Goal: Information Seeking & Learning: Learn about a topic

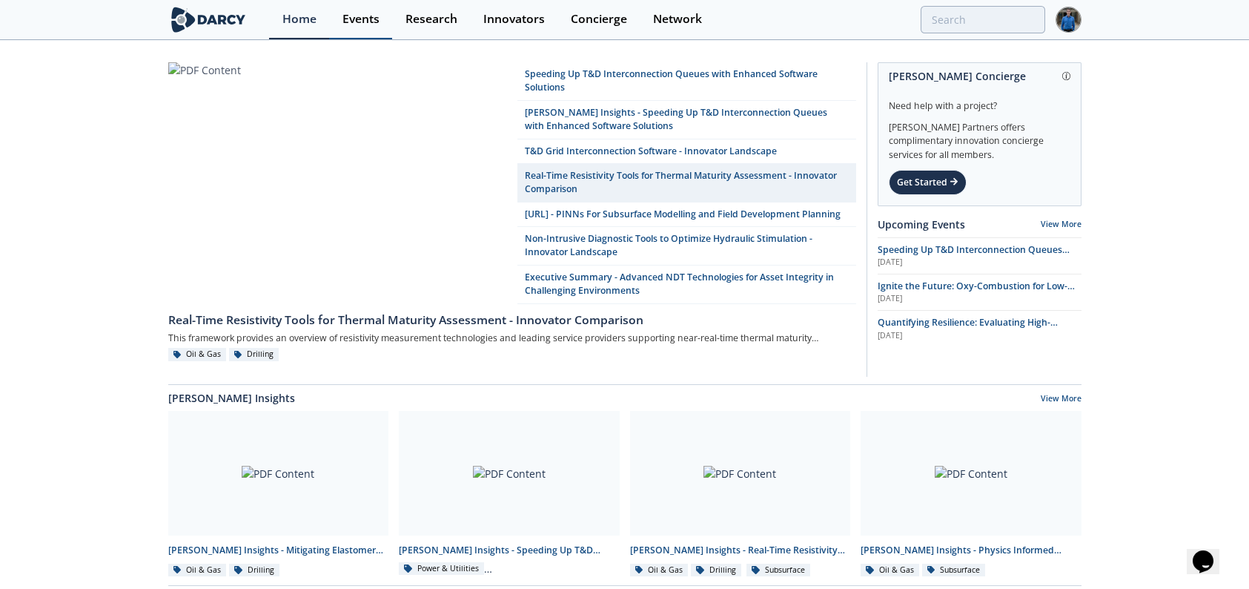
click at [351, 13] on div "Events" at bounding box center [360, 19] width 37 height 12
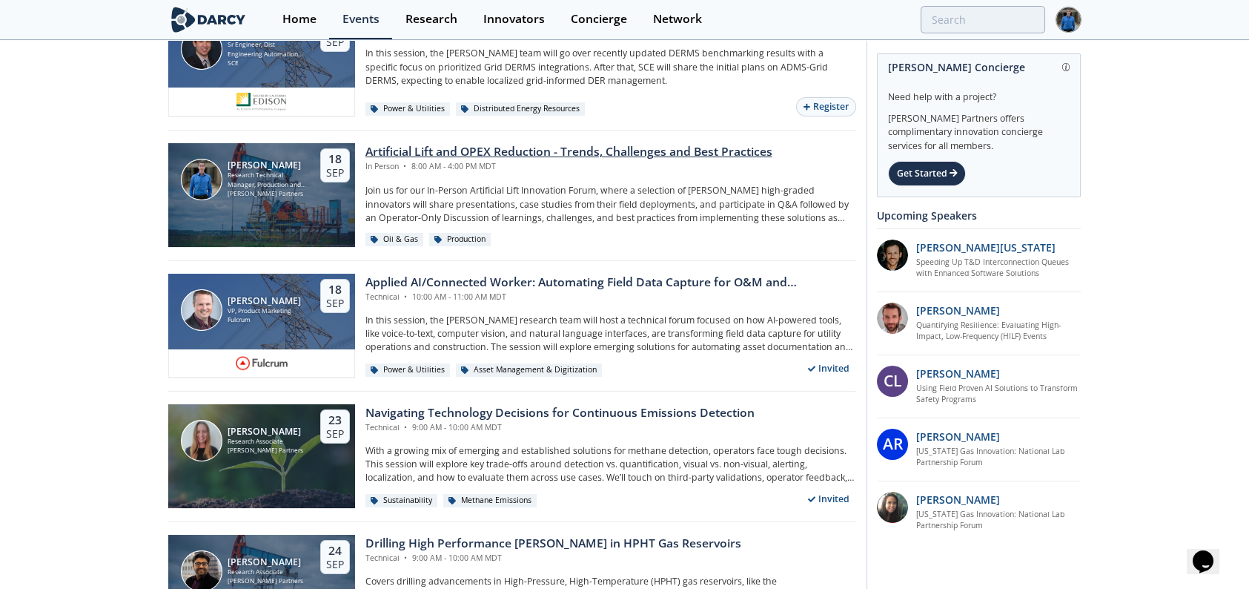
scroll to position [1112, 0]
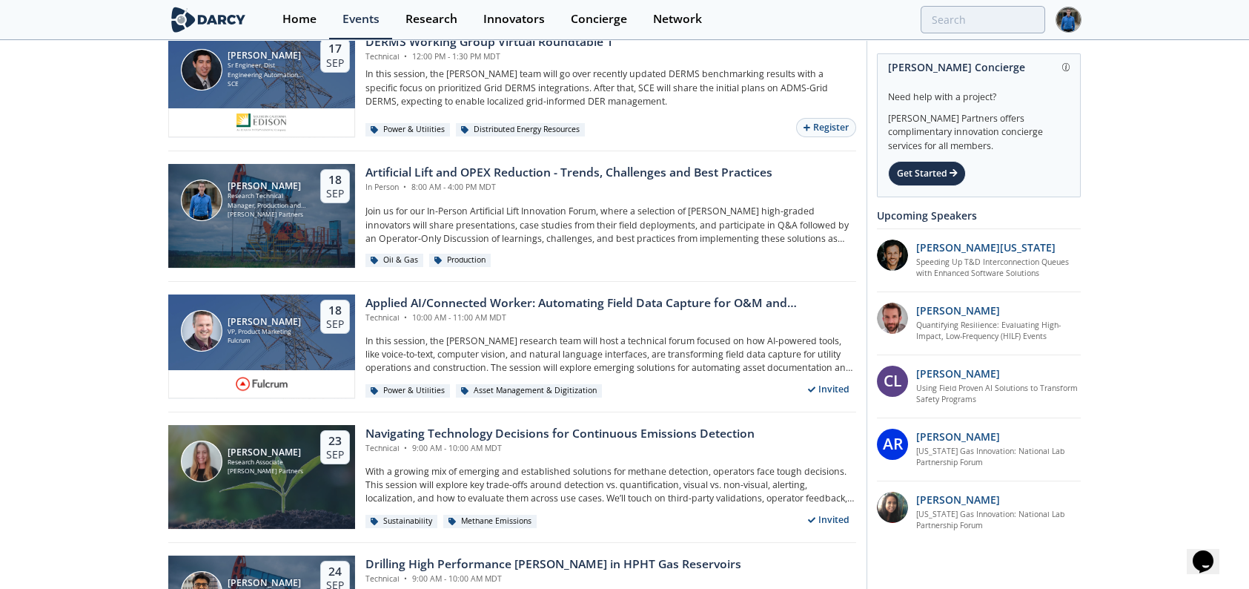
click at [462, 153] on div "Nick Robbins Research Technical Manager, Production and Sustainability Darcy Pa…" at bounding box center [512, 216] width 688 height 130
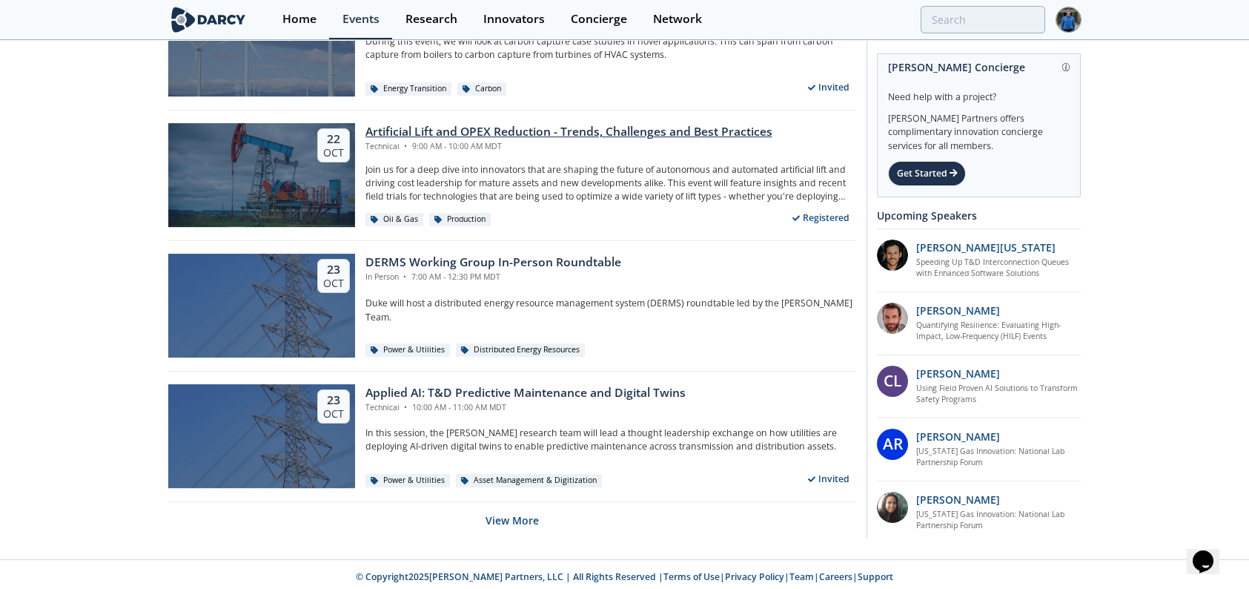
scroll to position [2851, 0]
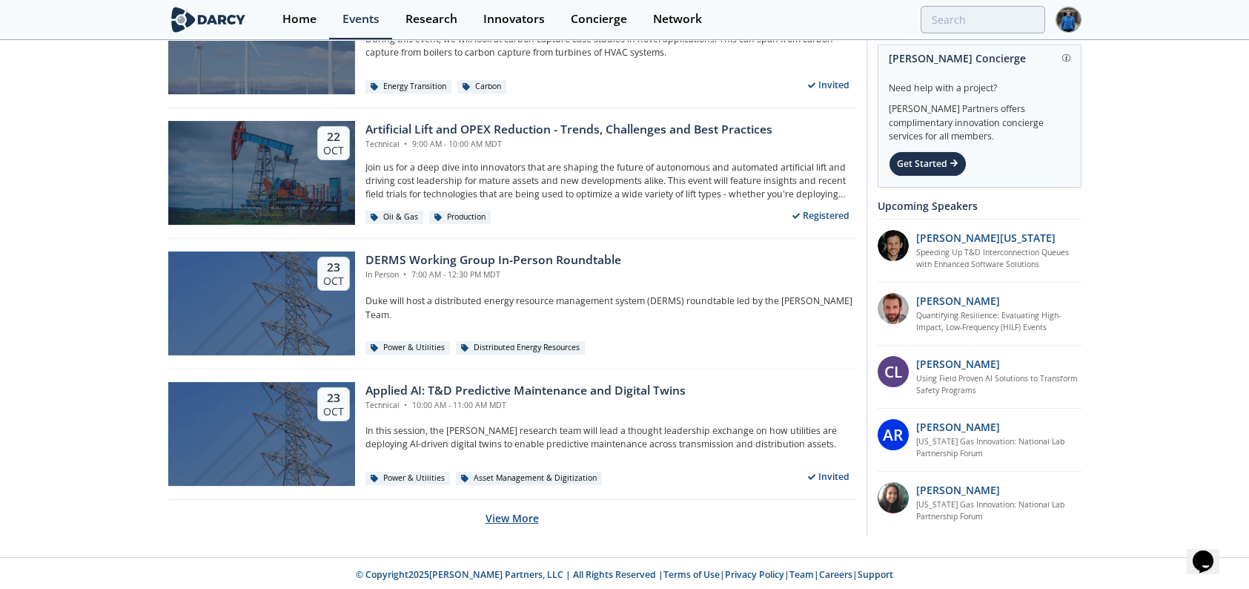
click at [508, 508] on button "View More" at bounding box center [512, 518] width 53 height 36
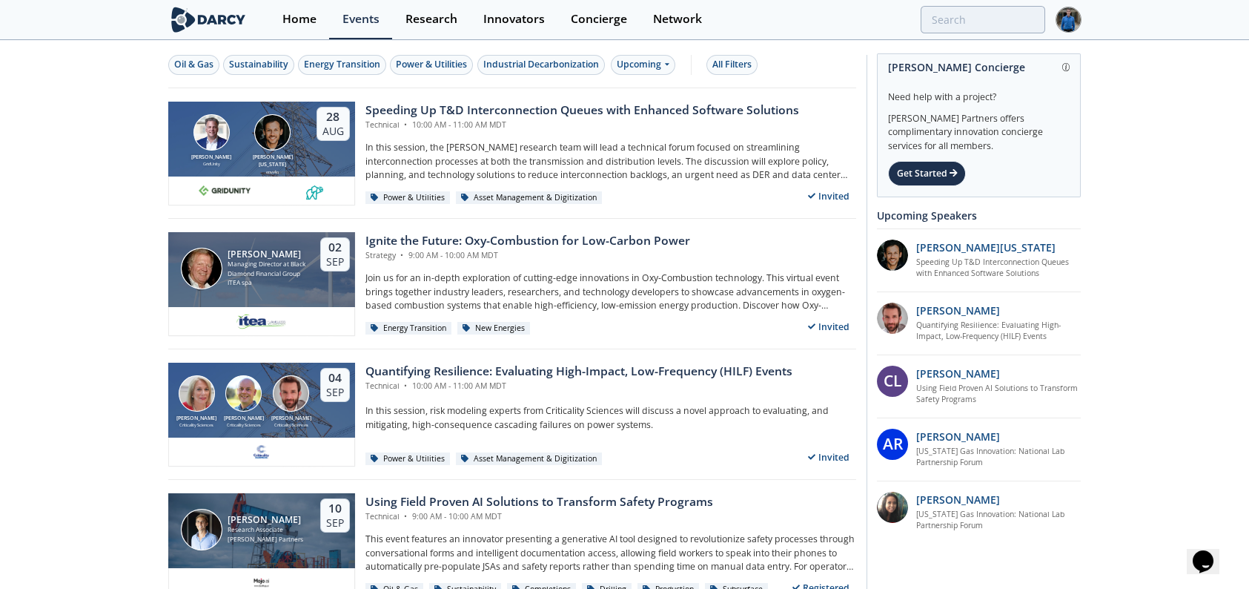
drag, startPoint x: 93, startPoint y: 368, endPoint x: 96, endPoint y: 95, distance: 273.5
click at [193, 58] on div "Oil & Gas" at bounding box center [193, 64] width 39 height 13
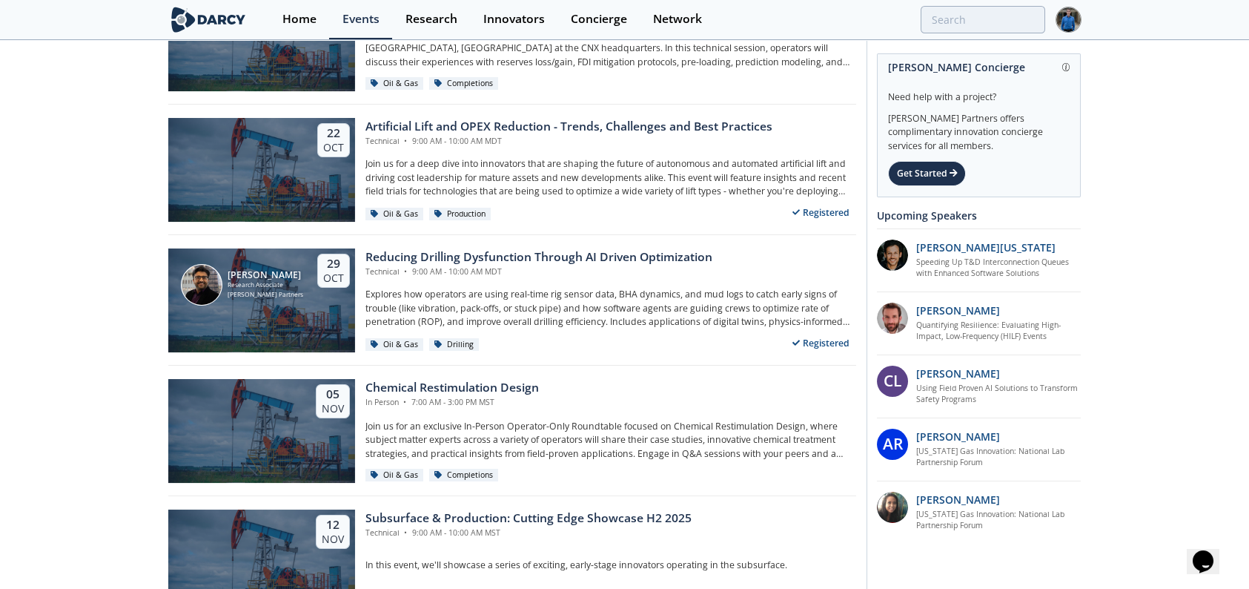
scroll to position [1119, 0]
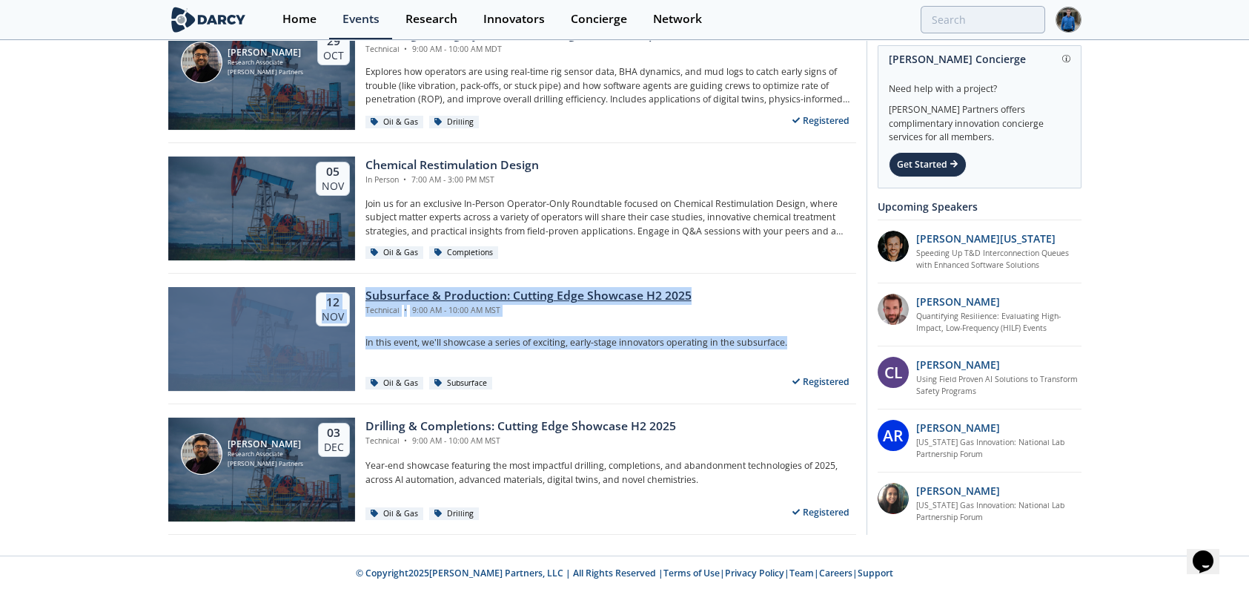
drag, startPoint x: 89, startPoint y: 291, endPoint x: 792, endPoint y: 349, distance: 705.8
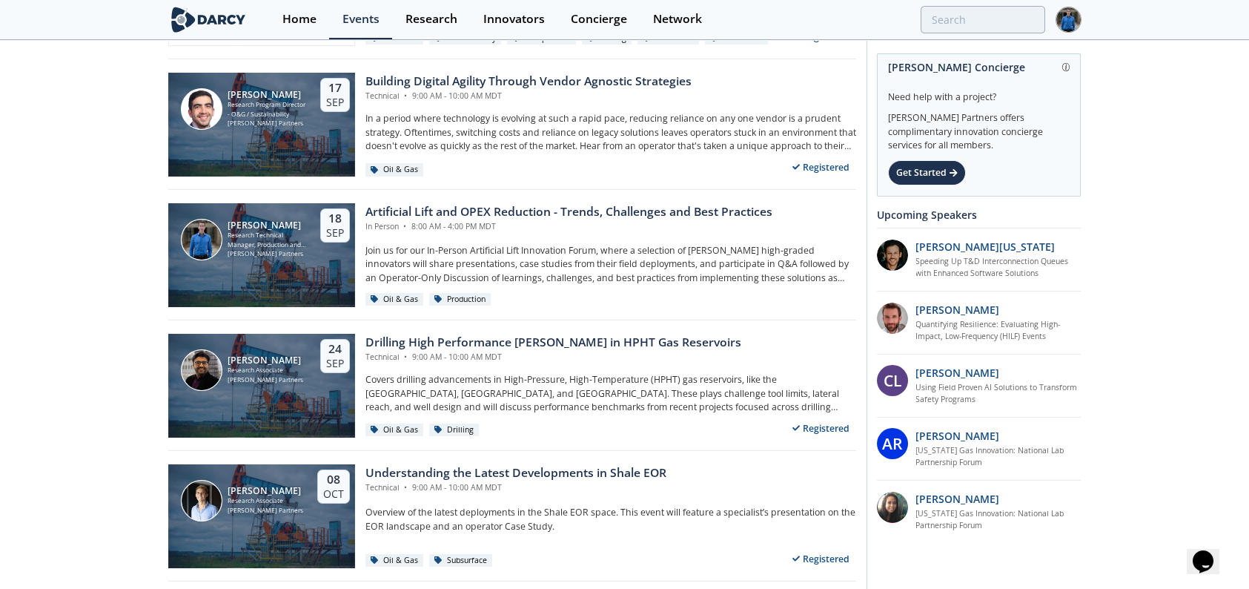
scroll to position [0, 0]
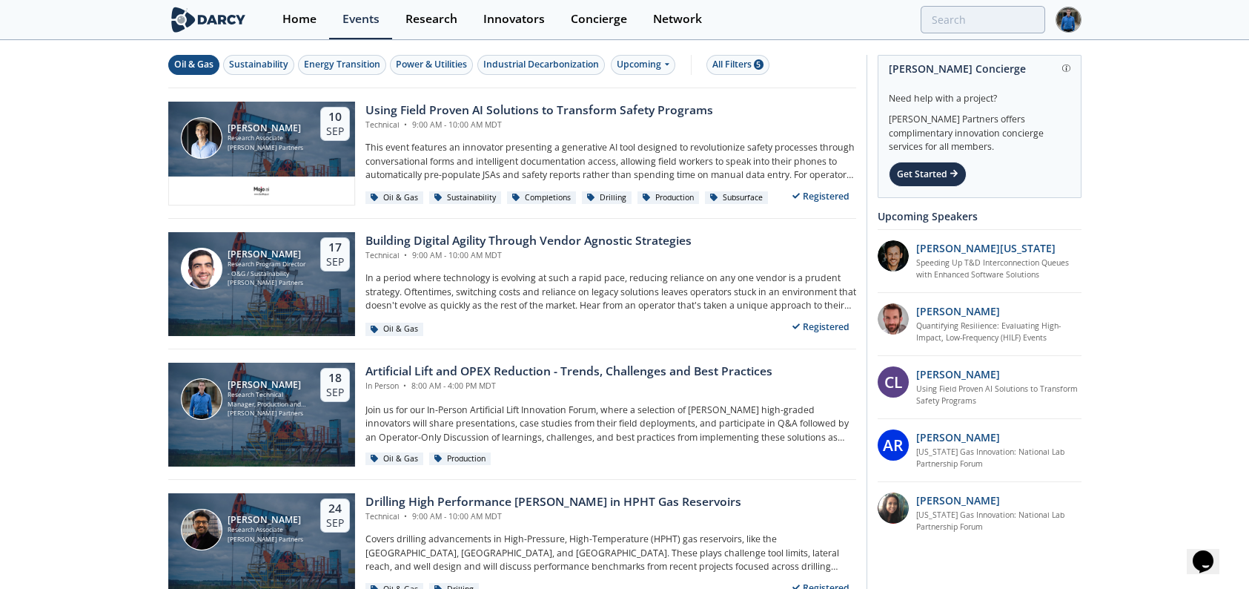
drag, startPoint x: 132, startPoint y: 389, endPoint x: 125, endPoint y: 167, distance: 222.5
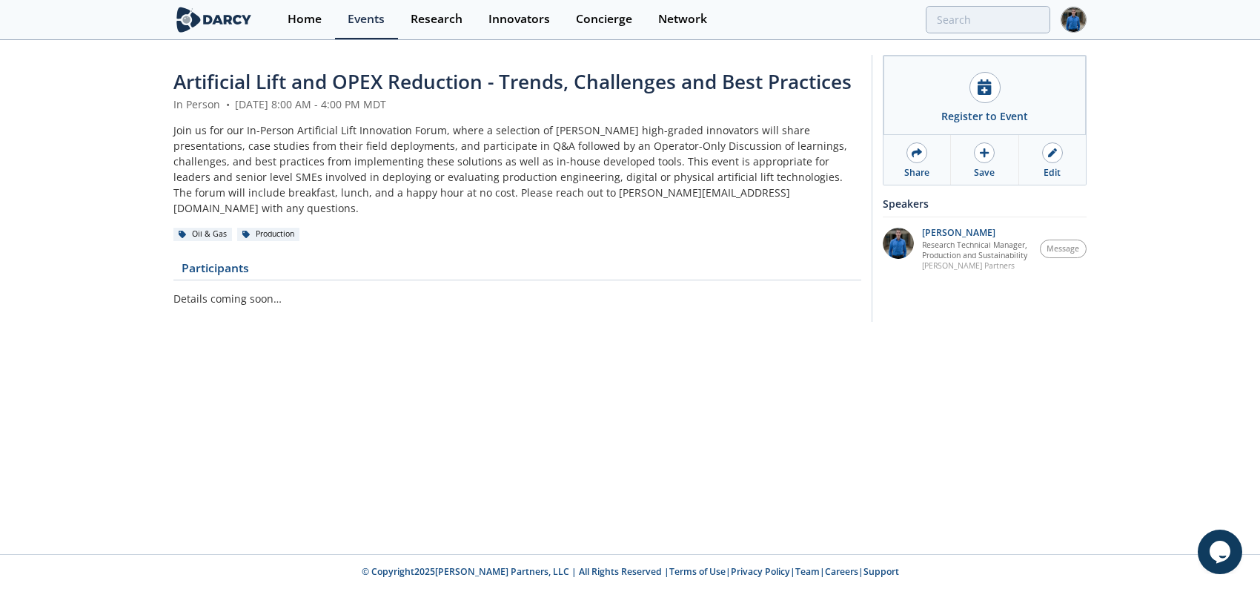
click at [374, 165] on div "Join us for our In-Person Artificial Lift Innovation Forum, where a selection o…" at bounding box center [517, 168] width 688 height 93
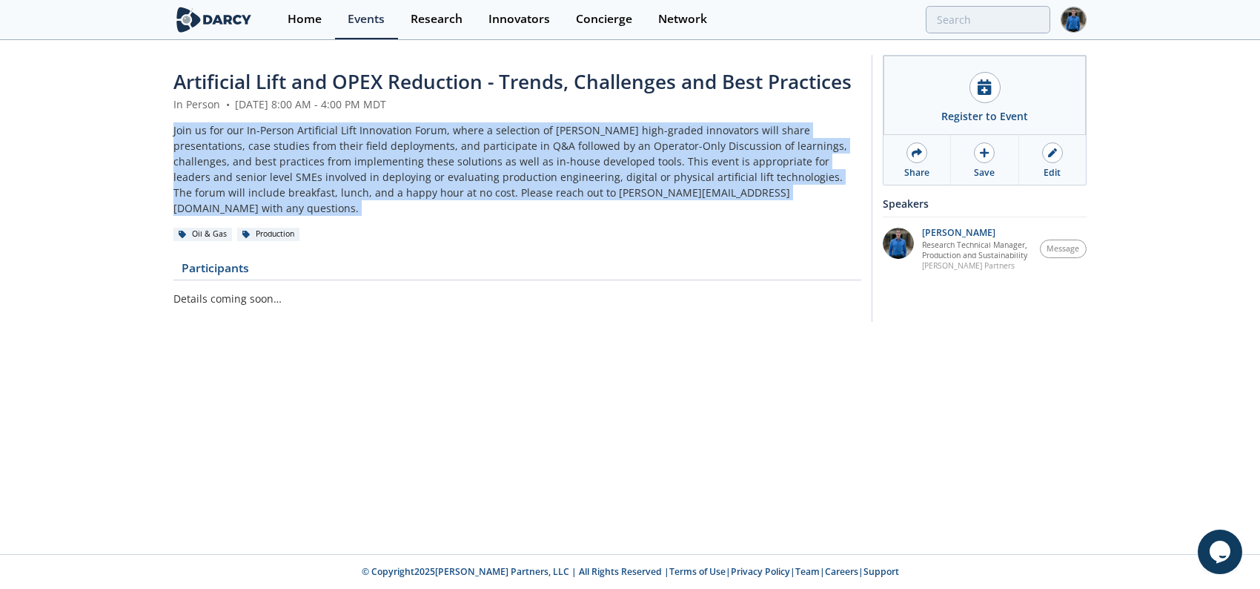
click at [374, 165] on div "Join us for our In-Person Artificial Lift Innovation Forum, where a selection o…" at bounding box center [517, 168] width 688 height 93
click at [486, 165] on div "Join us for our In-Person Artificial Lift Innovation Forum, where a selection o…" at bounding box center [517, 168] width 688 height 93
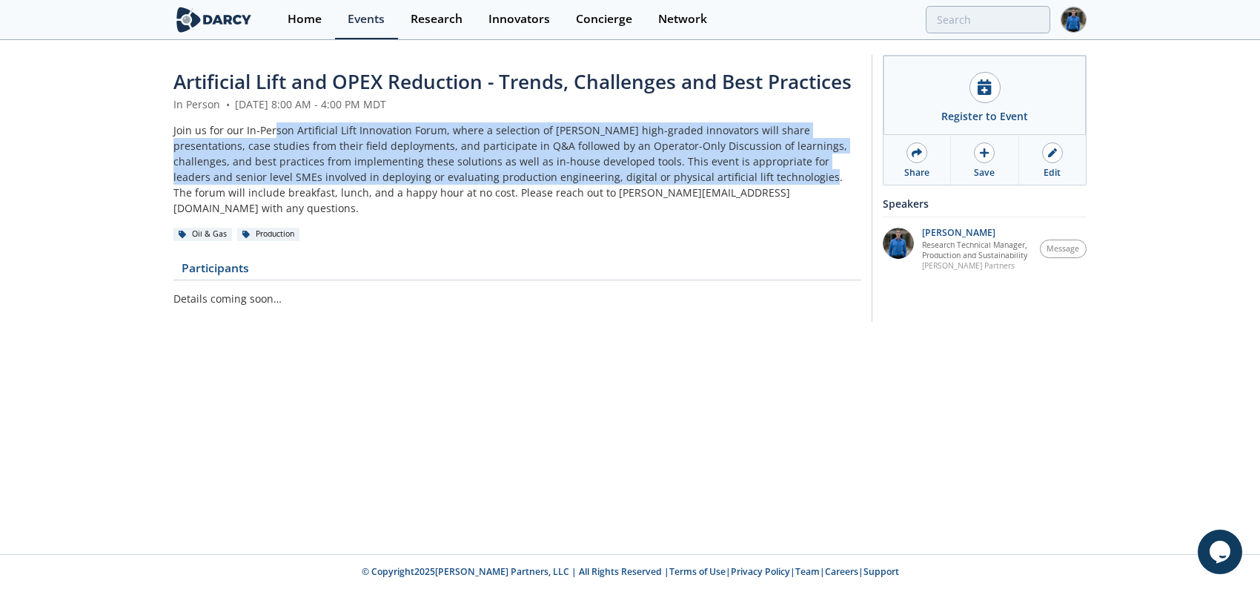
drag, startPoint x: 273, startPoint y: 127, endPoint x: 691, endPoint y: 182, distance: 421.7
click at [691, 182] on div "Join us for our In-Person Artificial Lift Innovation Forum, where a selection o…" at bounding box center [517, 168] width 688 height 93
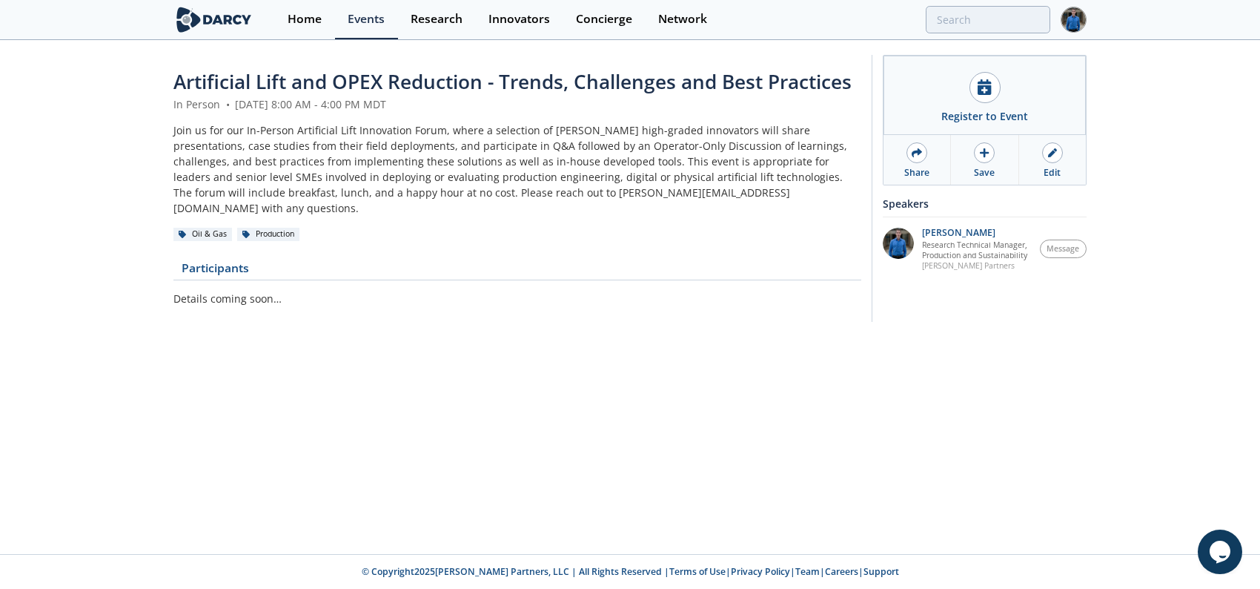
click at [695, 190] on div "Join us for our In-Person Artificial Lift Innovation Forum, where a selection o…" at bounding box center [517, 168] width 688 height 93
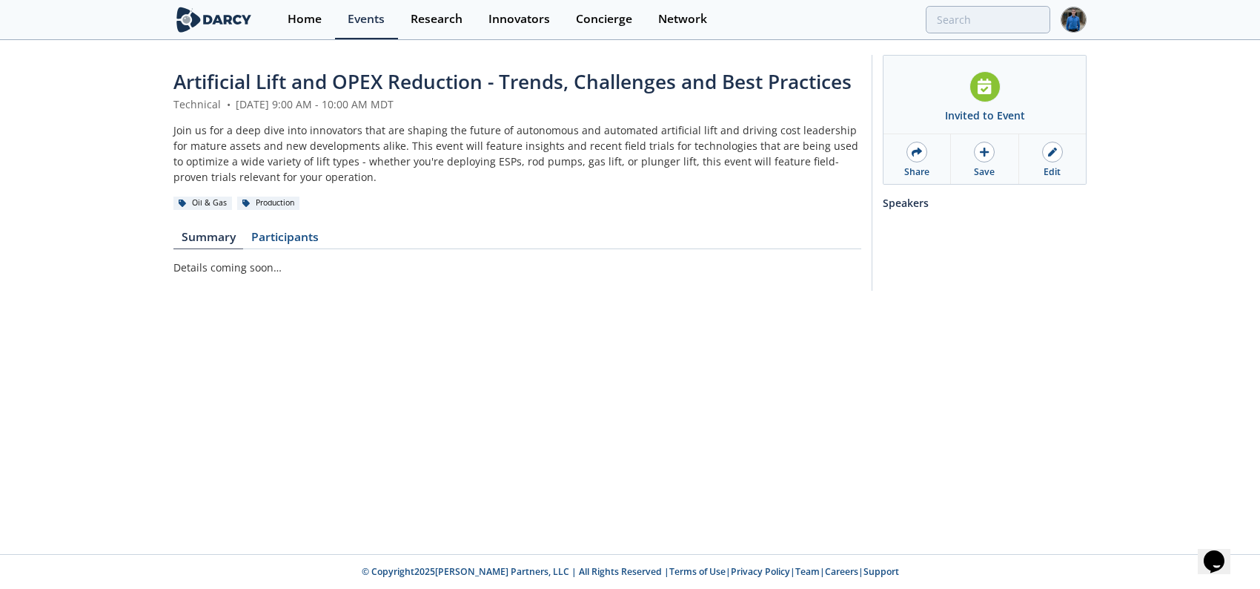
click at [351, 148] on div "Join us for a deep dive into innovators that are shaping the future of autonomo…" at bounding box center [517, 153] width 688 height 62
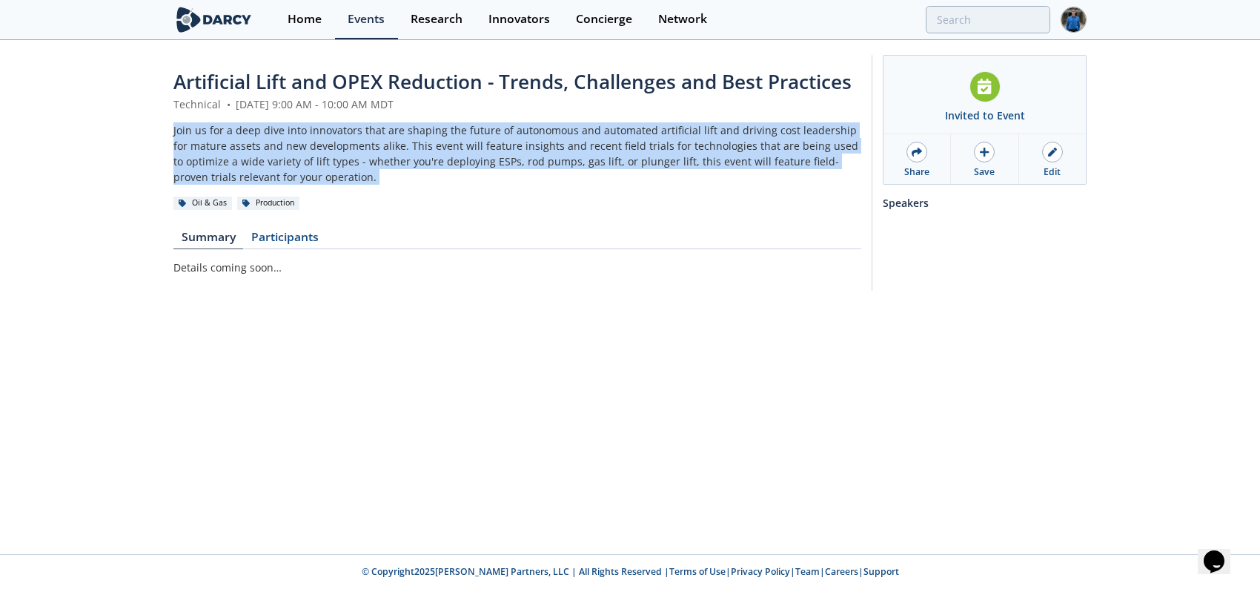
click at [351, 148] on div "Join us for a deep dive into innovators that are shaping the future of autonomo…" at bounding box center [517, 153] width 688 height 62
click at [425, 155] on div "Join us for a deep dive into innovators that are shaping the future of autonomo…" at bounding box center [517, 153] width 688 height 62
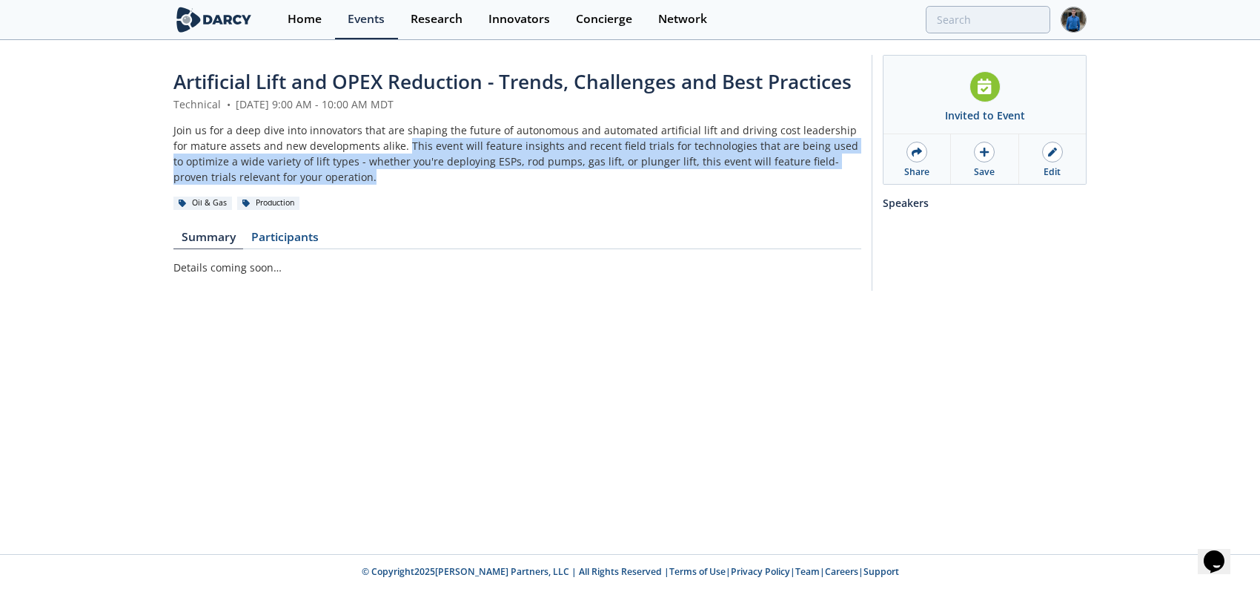
drag, startPoint x: 388, startPoint y: 147, endPoint x: 723, endPoint y: 173, distance: 336.1
click at [723, 173] on div "Join us for a deep dive into innovators that are shaping the future of autonomo…" at bounding box center [517, 153] width 688 height 62
drag, startPoint x: 723, startPoint y: 173, endPoint x: 630, endPoint y: 171, distance: 93.4
click at [723, 173] on div "Join us for a deep dive into innovators that are shaping the future of autonomo…" at bounding box center [517, 153] width 688 height 62
click at [572, 166] on div "Join us for a deep dive into innovators that are shaping the future of autonomo…" at bounding box center [517, 153] width 688 height 62
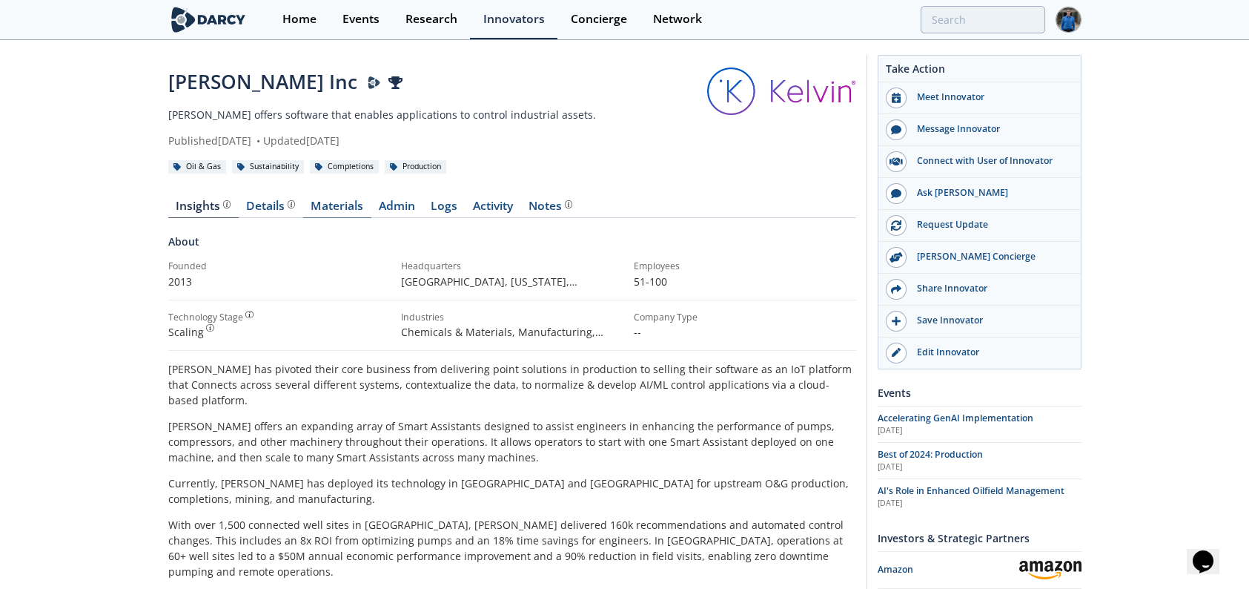
click at [333, 201] on link "Materials" at bounding box center [337, 209] width 68 height 18
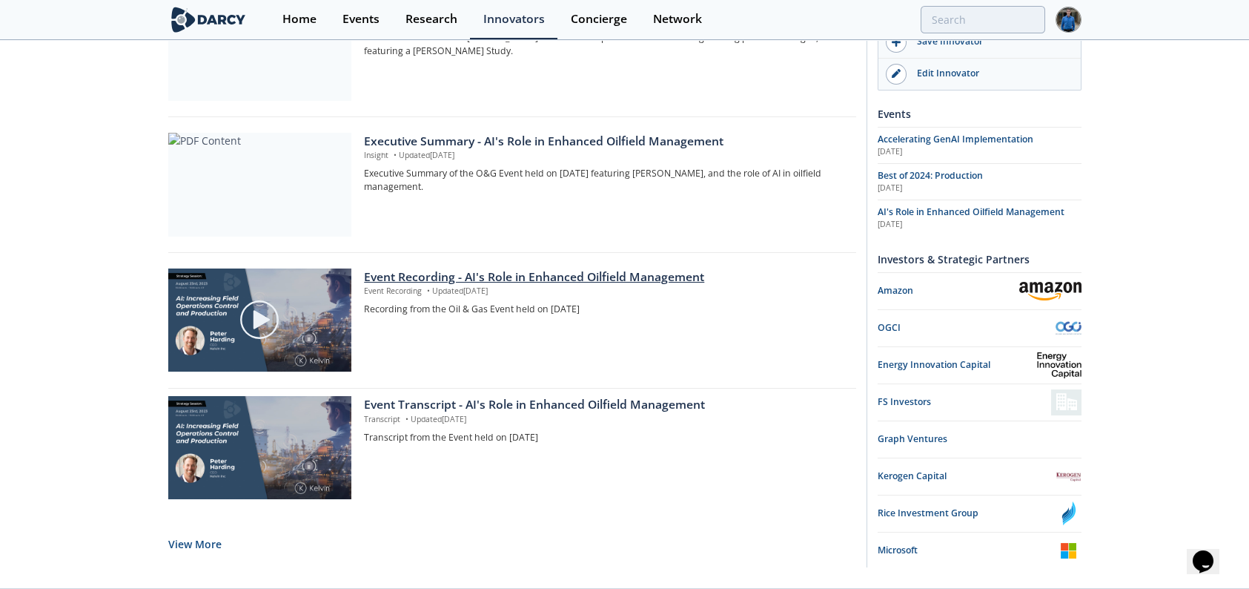
scroll to position [1144, 0]
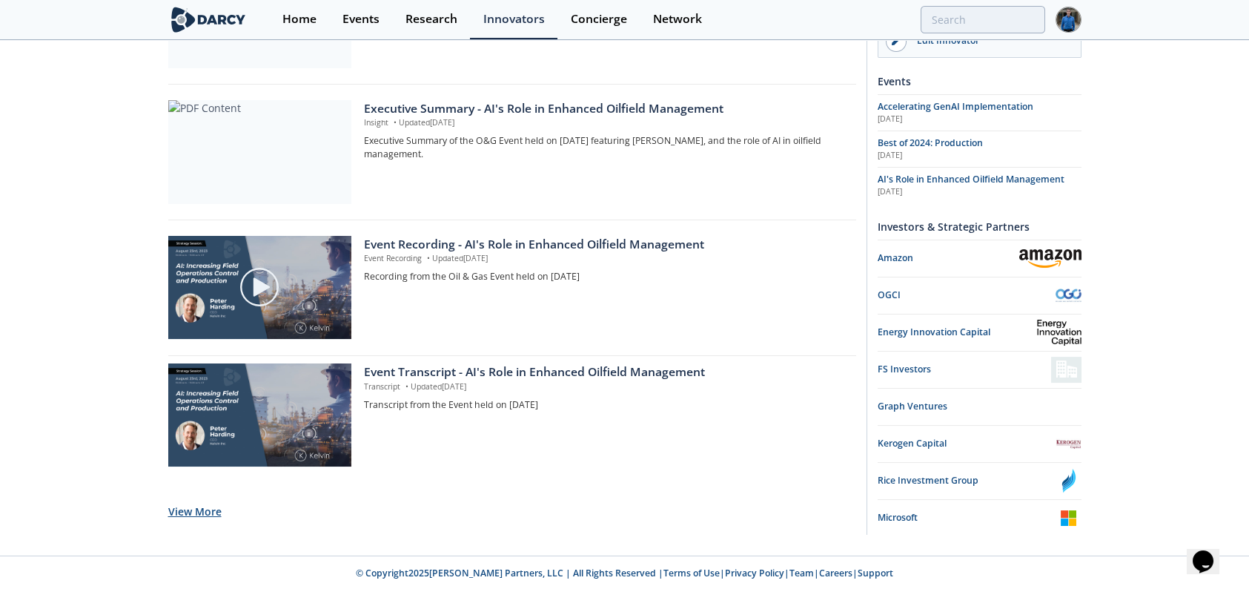
click at [184, 506] on button "View More" at bounding box center [194, 511] width 53 height 36
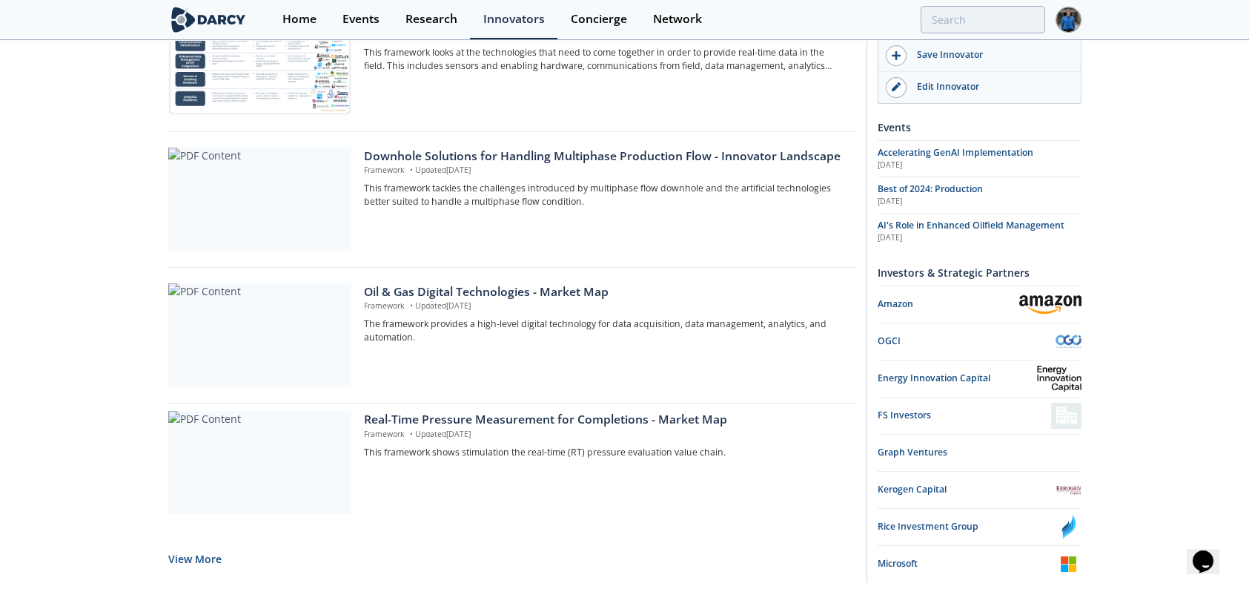
scroll to position [2500, 0]
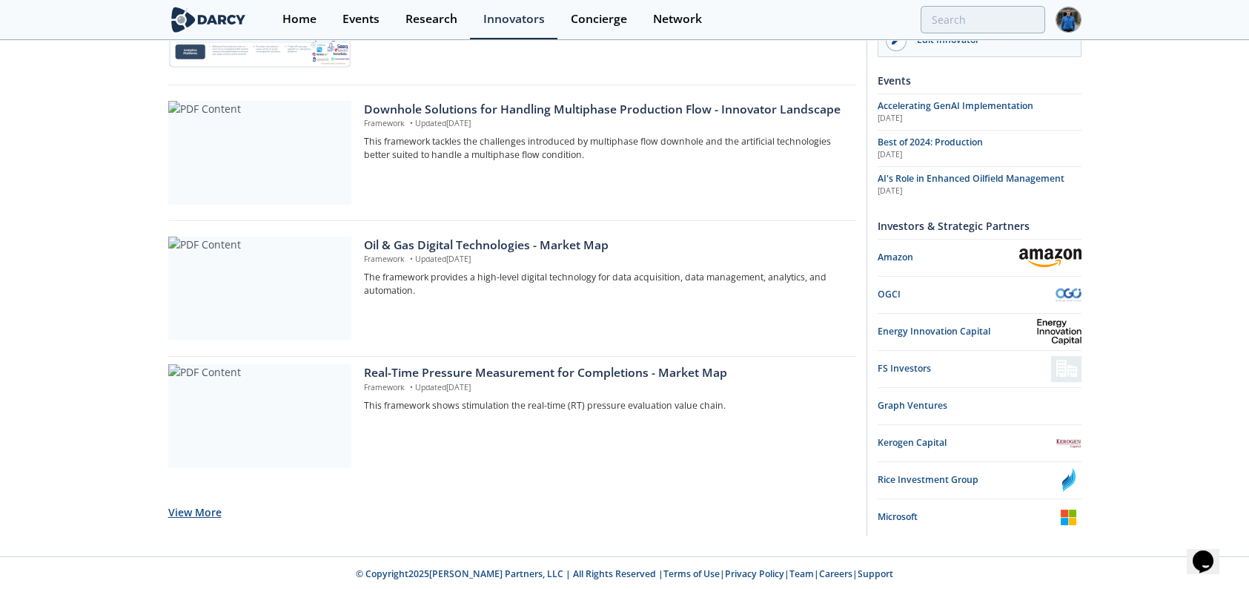
click at [201, 508] on button "View More" at bounding box center [194, 512] width 53 height 36
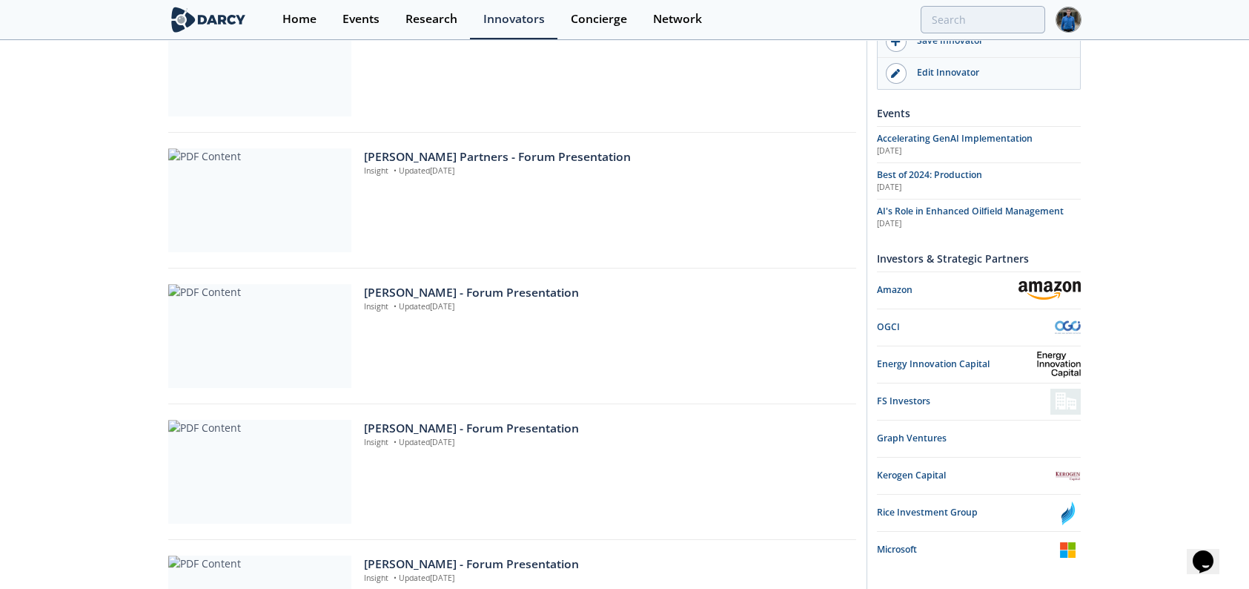
scroll to position [3855, 0]
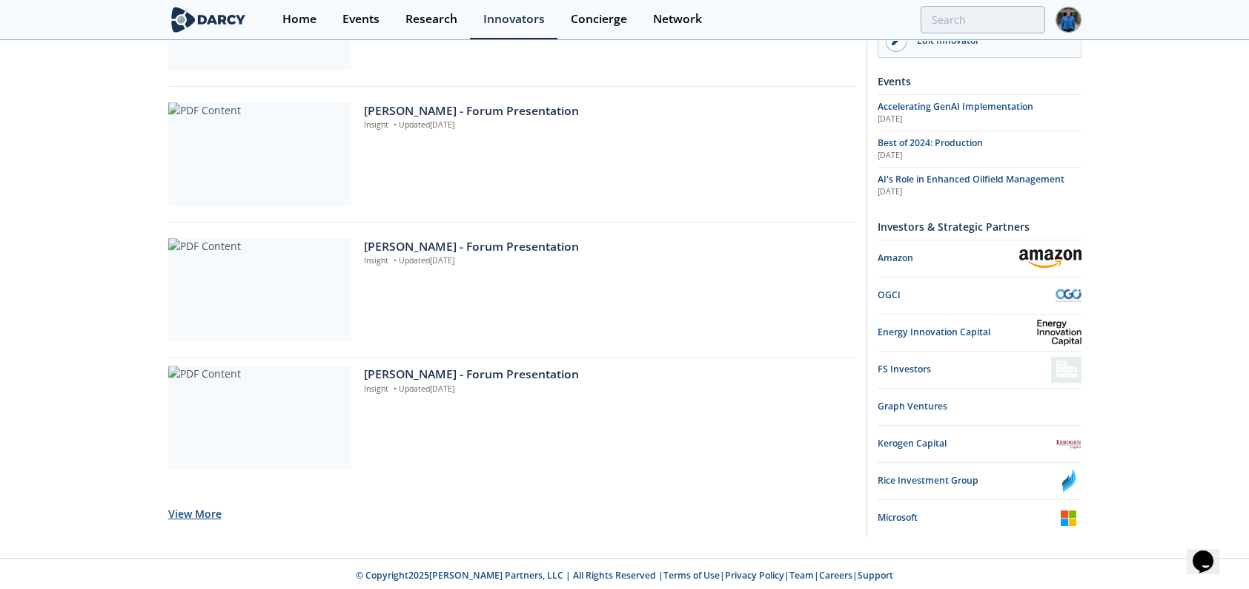
click at [199, 506] on button "View More" at bounding box center [194, 513] width 53 height 36
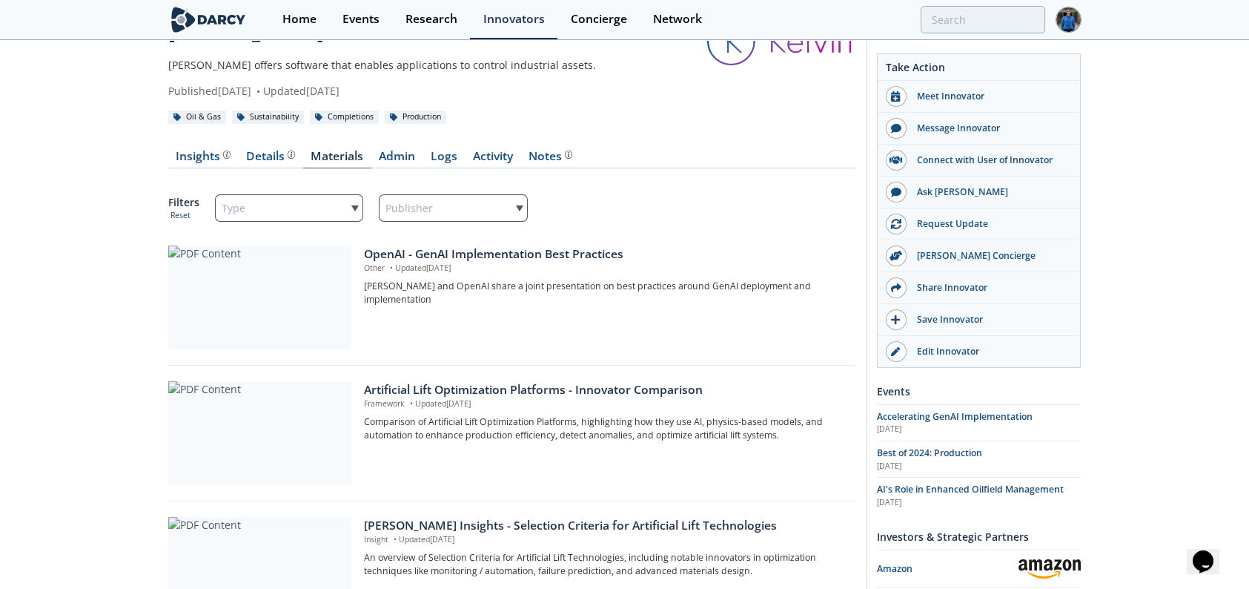
scroll to position [0, 0]
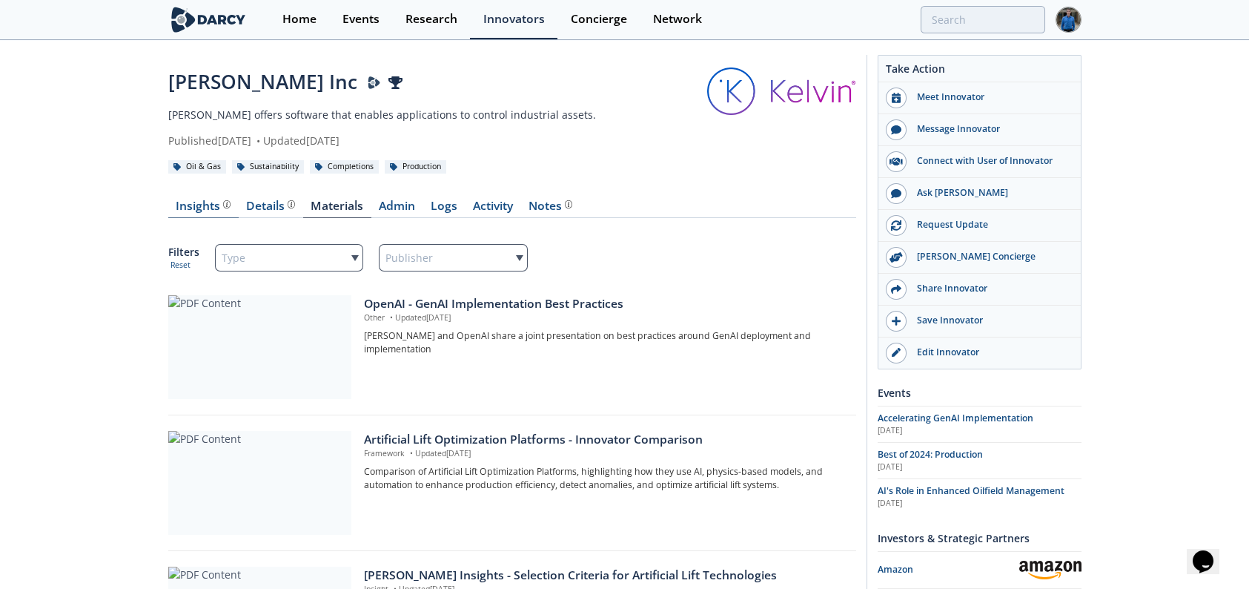
click at [204, 202] on div "Insights" at bounding box center [203, 206] width 55 height 12
